Goal: Entertainment & Leisure: Consume media (video, audio)

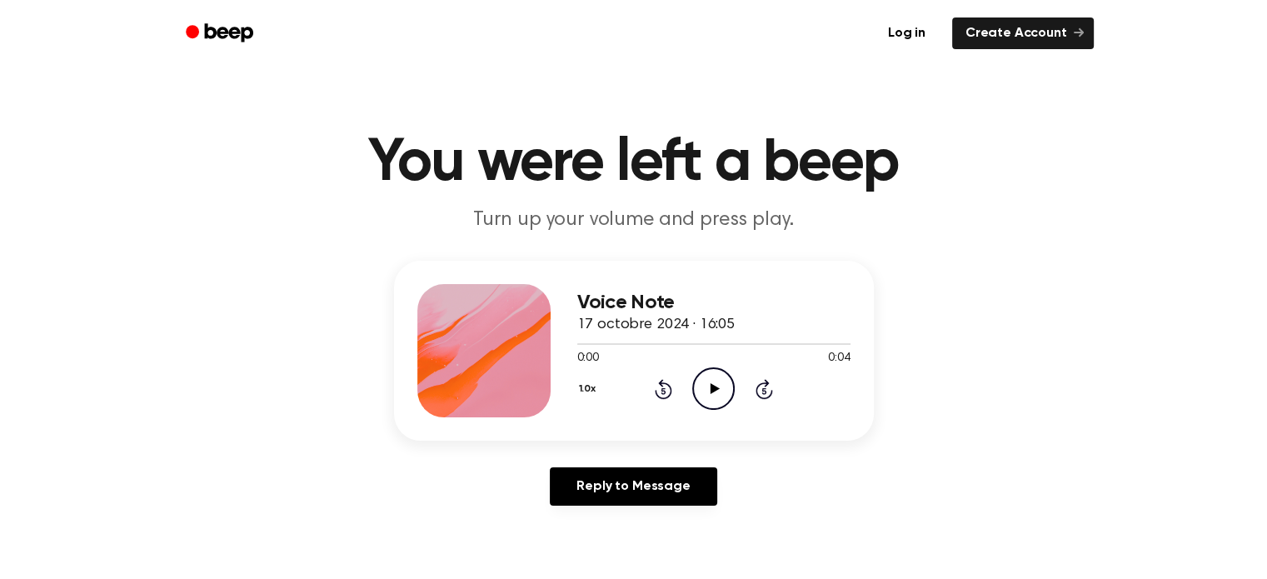
click at [725, 387] on icon "Play Audio" at bounding box center [713, 388] width 42 height 42
click at [723, 401] on icon "Play Audio" at bounding box center [713, 388] width 42 height 42
click at [707, 373] on icon "Play Audio" at bounding box center [713, 388] width 42 height 42
click at [707, 374] on icon "Pause Audio" at bounding box center [713, 388] width 42 height 42
